Goal: Task Accomplishment & Management: Manage account settings

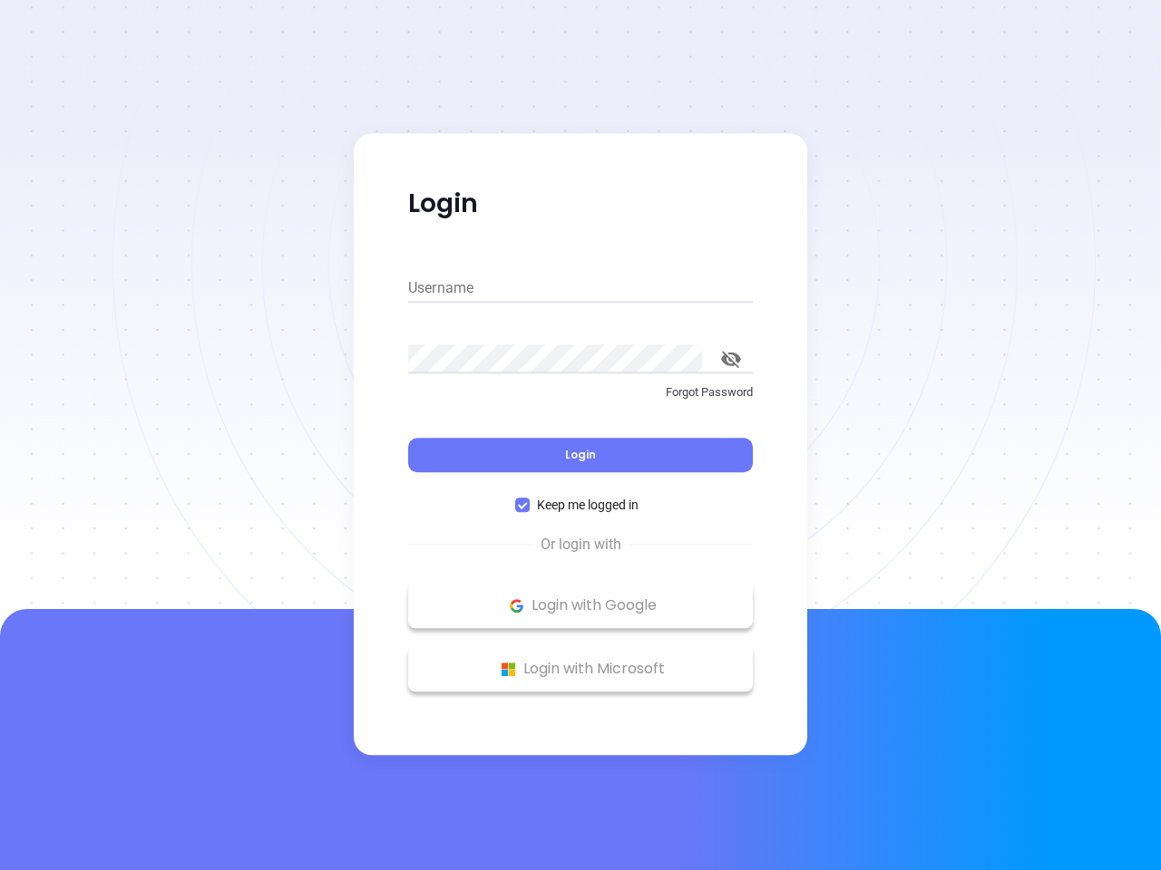
click at [580, 435] on div "Login" at bounding box center [580, 444] width 345 height 56
click at [580, 288] on input "Username" at bounding box center [580, 288] width 345 height 29
click at [731, 359] on icon "toggle password visibility" at bounding box center [731, 359] width 20 height 17
click at [580, 455] on span "Login" at bounding box center [580, 454] width 31 height 15
click at [580, 505] on span "Keep me logged in" at bounding box center [588, 505] width 116 height 20
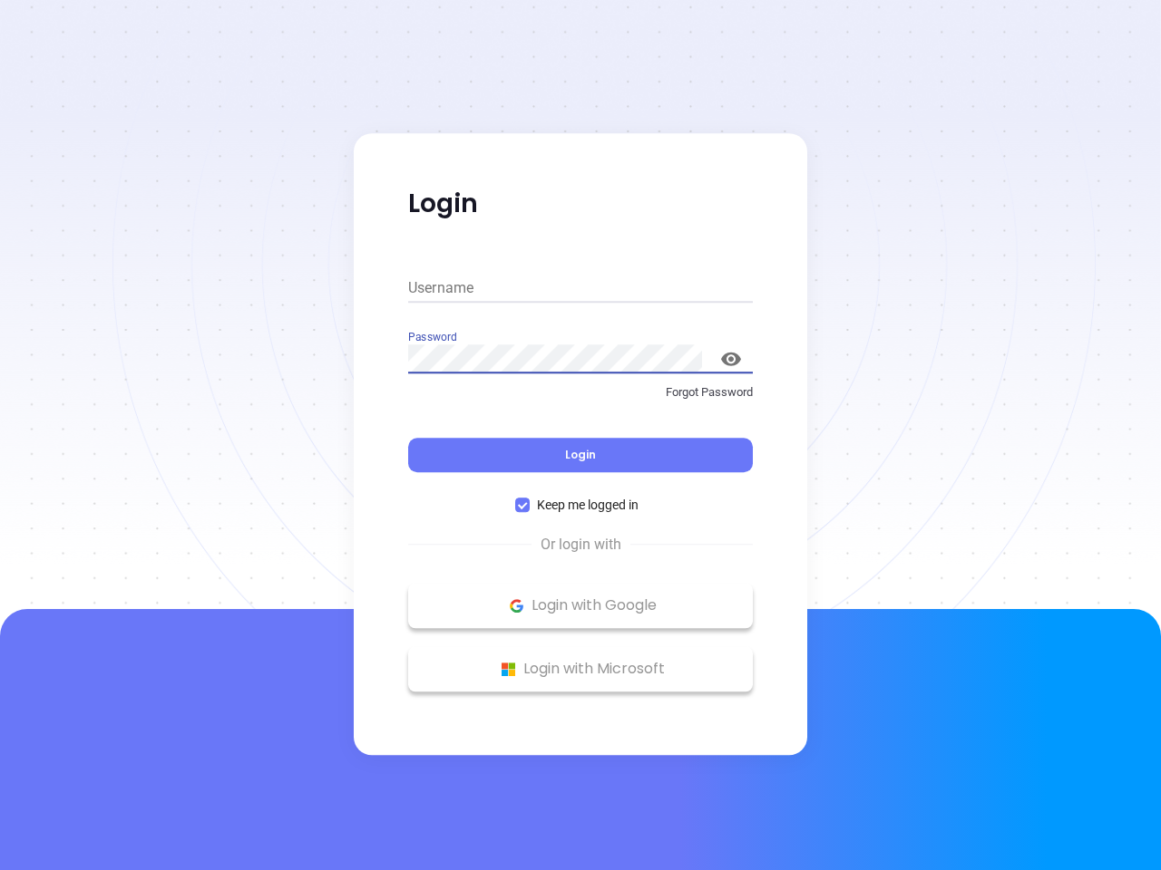
click at [530, 505] on input "Keep me logged in" at bounding box center [522, 505] width 15 height 15
checkbox input "false"
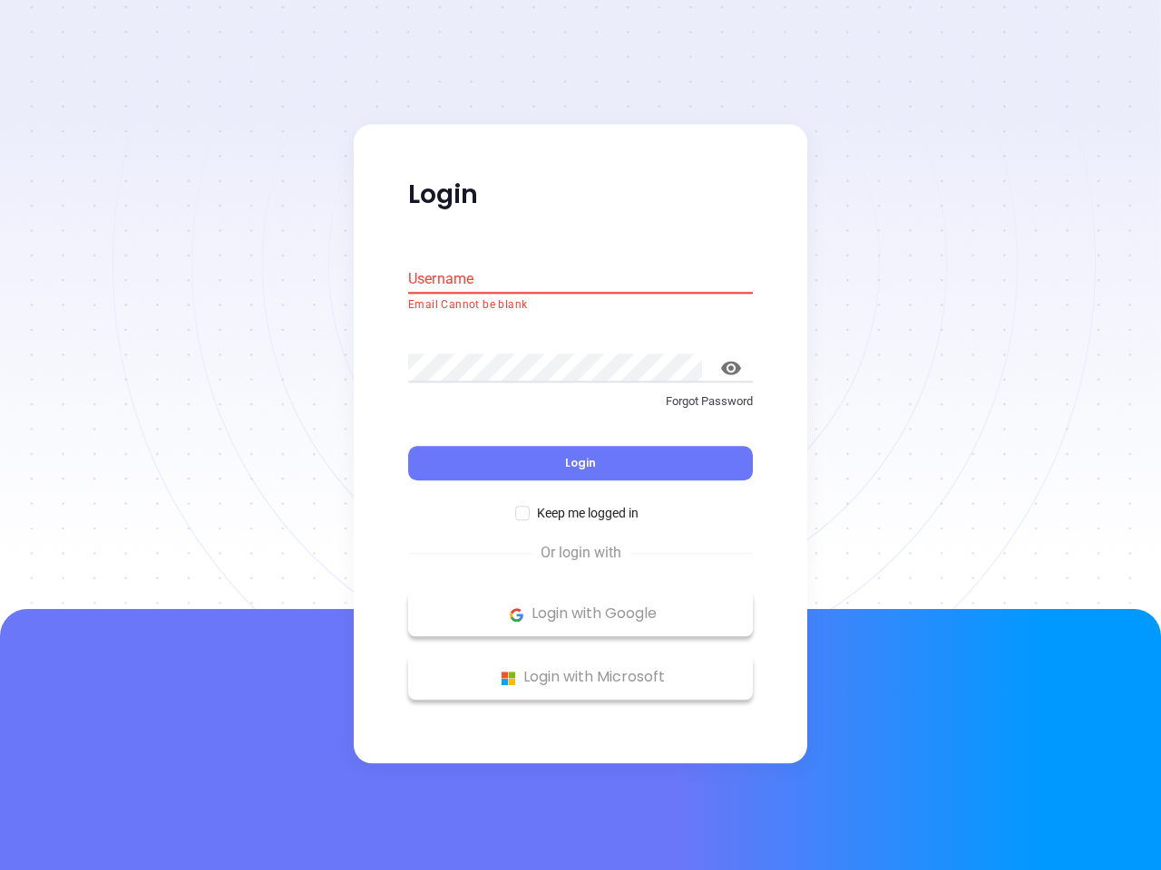
click at [580, 606] on p "Login with Google" at bounding box center [580, 614] width 326 height 27
click at [580, 669] on p "Login with Microsoft" at bounding box center [580, 678] width 326 height 27
